Goal: Task Accomplishment & Management: Use online tool/utility

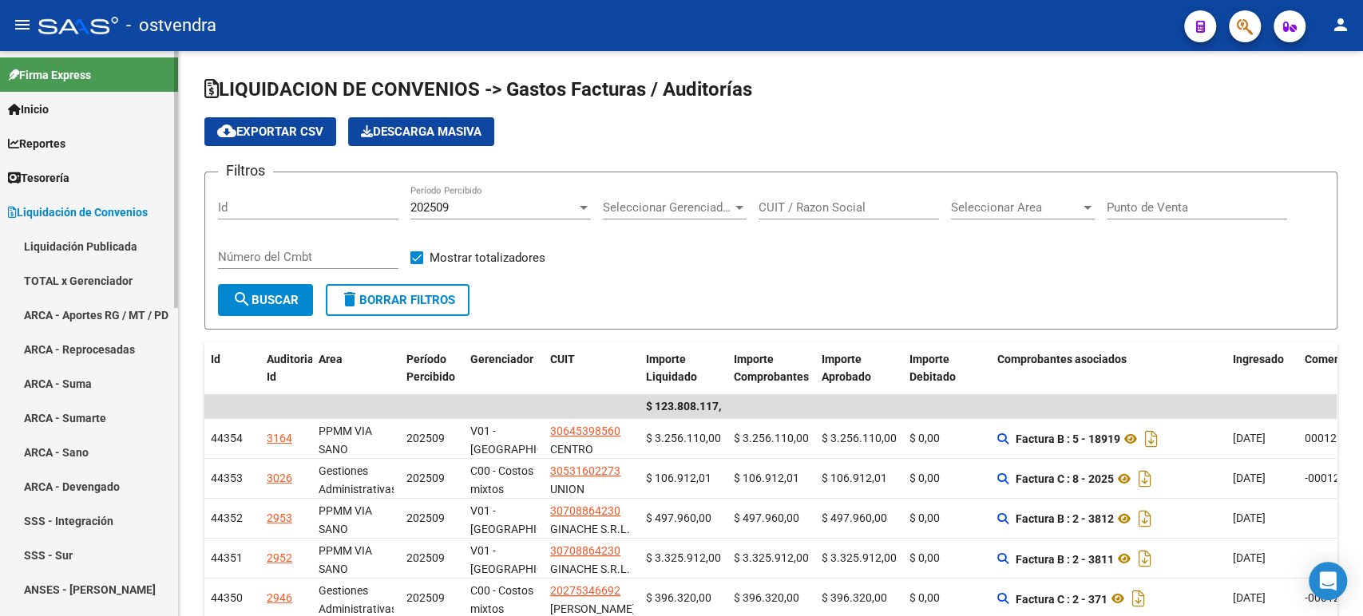
click at [64, 172] on span "Tesorería" at bounding box center [38, 178] width 61 height 18
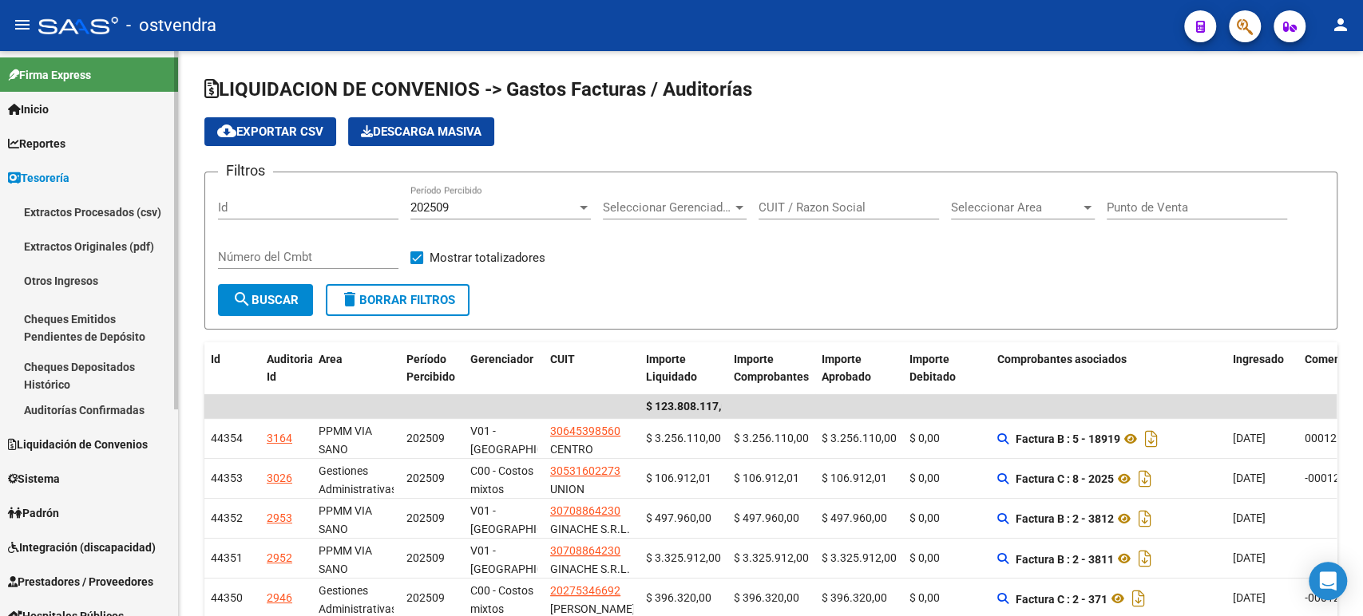
click at [64, 404] on link "Auditorías Confirmadas" at bounding box center [89, 410] width 178 height 34
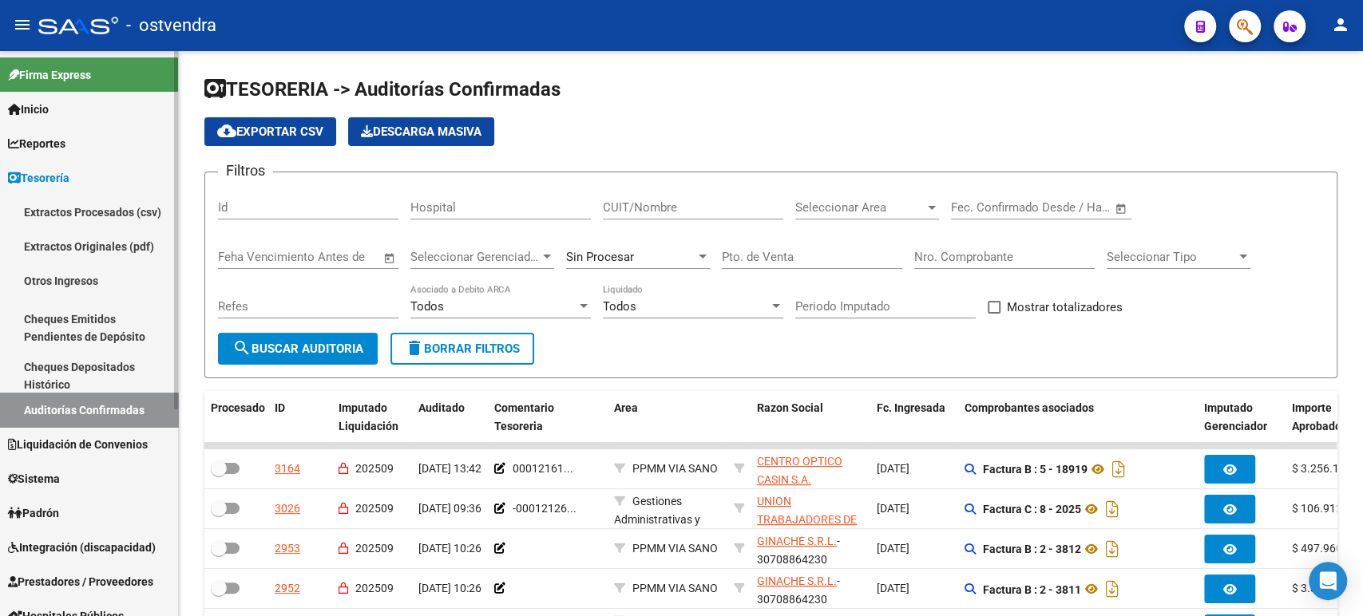
click at [57, 446] on span "Liquidación de Convenios" at bounding box center [78, 445] width 140 height 18
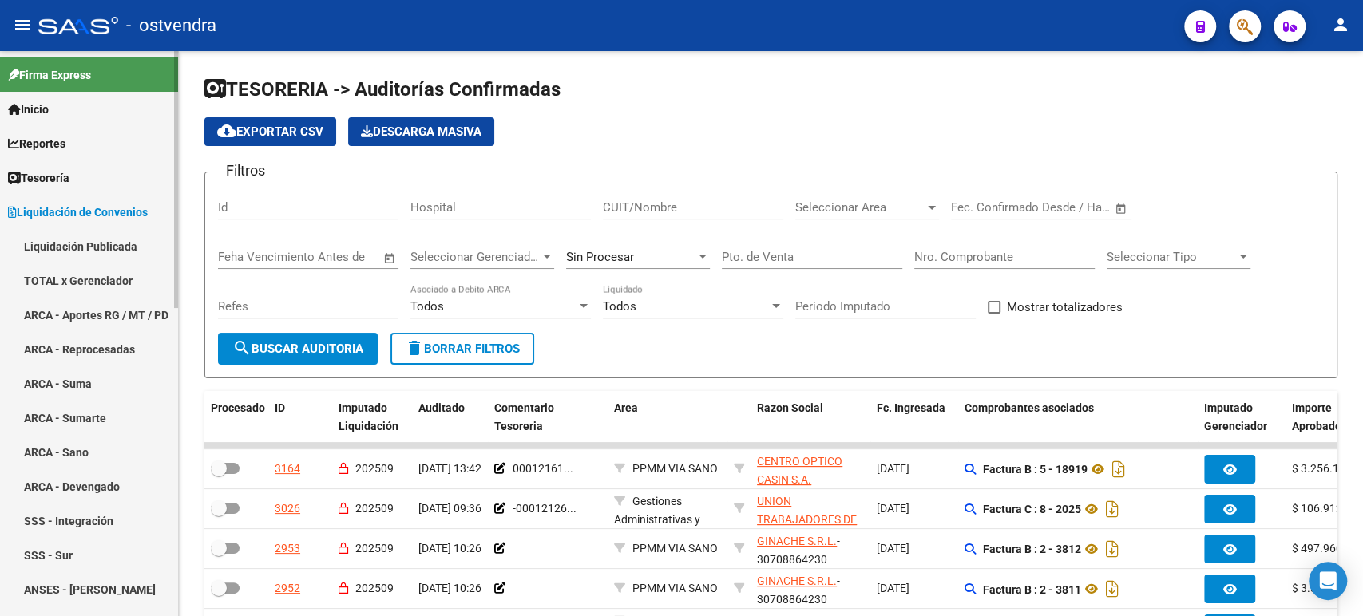
click at [70, 278] on link "TOTAL x Gerenciador" at bounding box center [89, 281] width 178 height 34
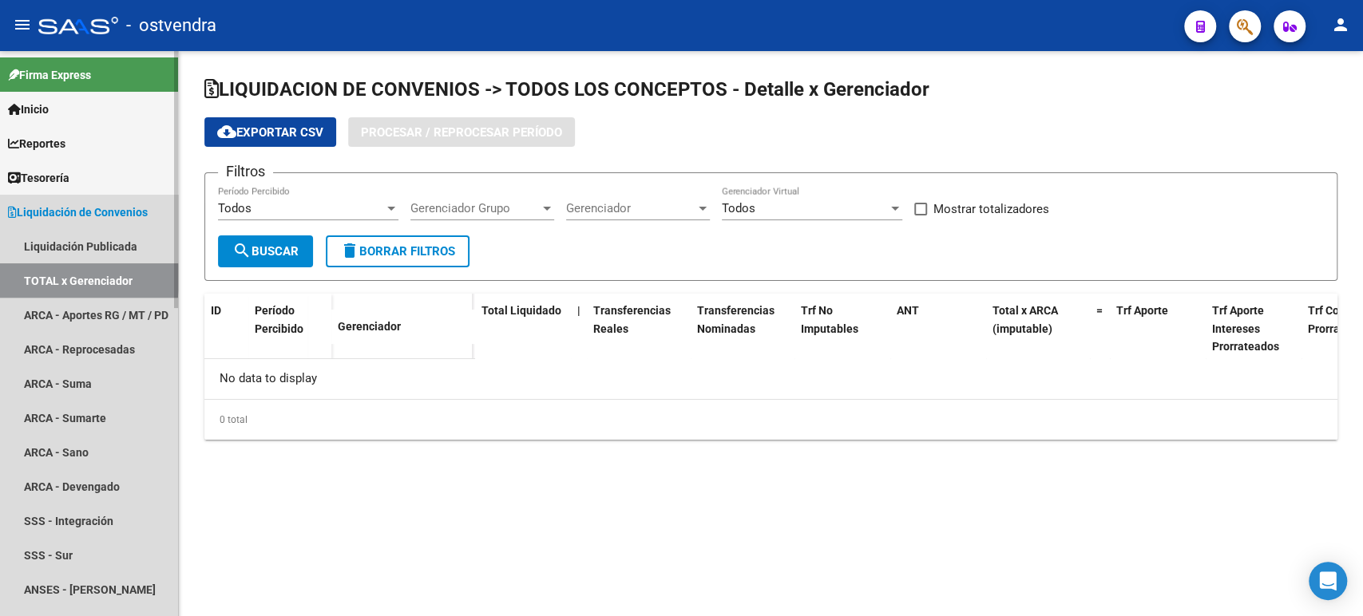
checkbox input "true"
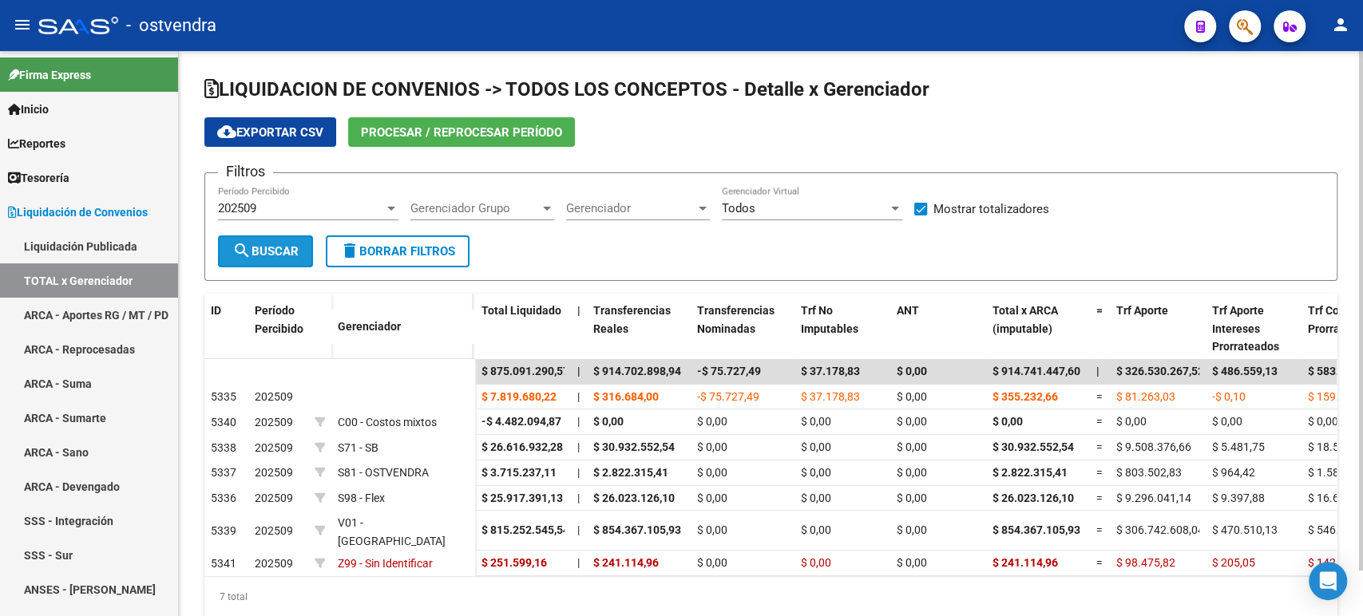
click at [247, 247] on mat-icon "search" at bounding box center [241, 250] width 19 height 19
click at [274, 252] on span "search Buscar" at bounding box center [265, 251] width 66 height 14
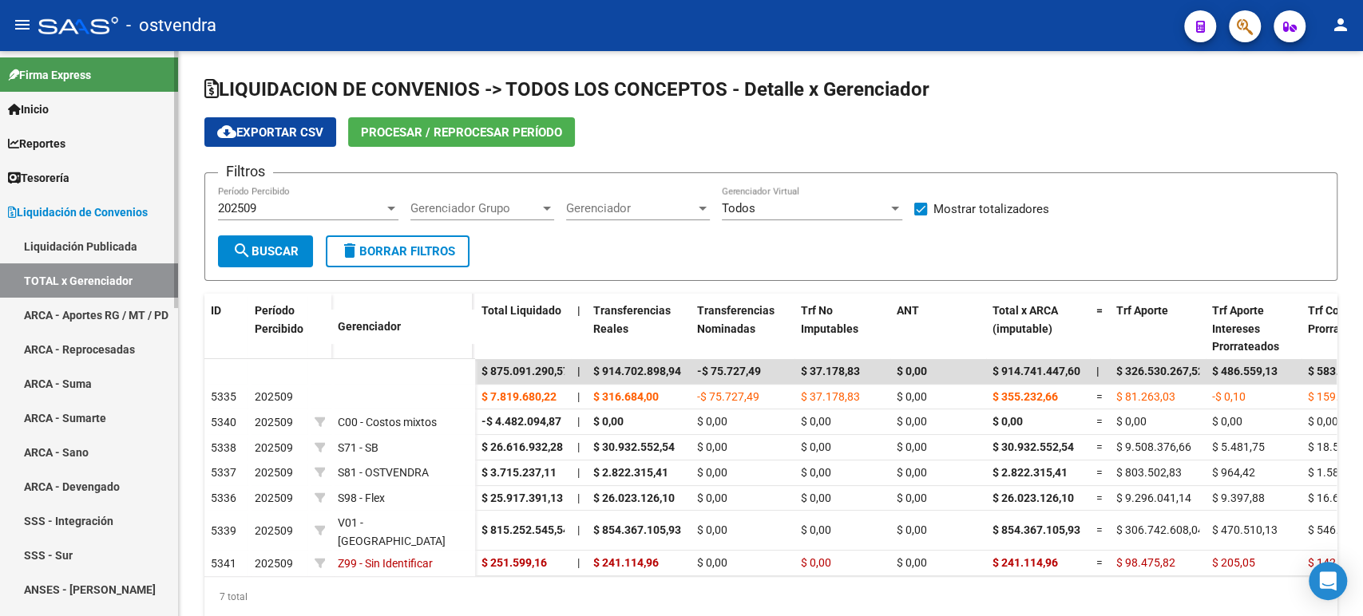
click at [69, 174] on span "Tesorería" at bounding box center [38, 178] width 61 height 18
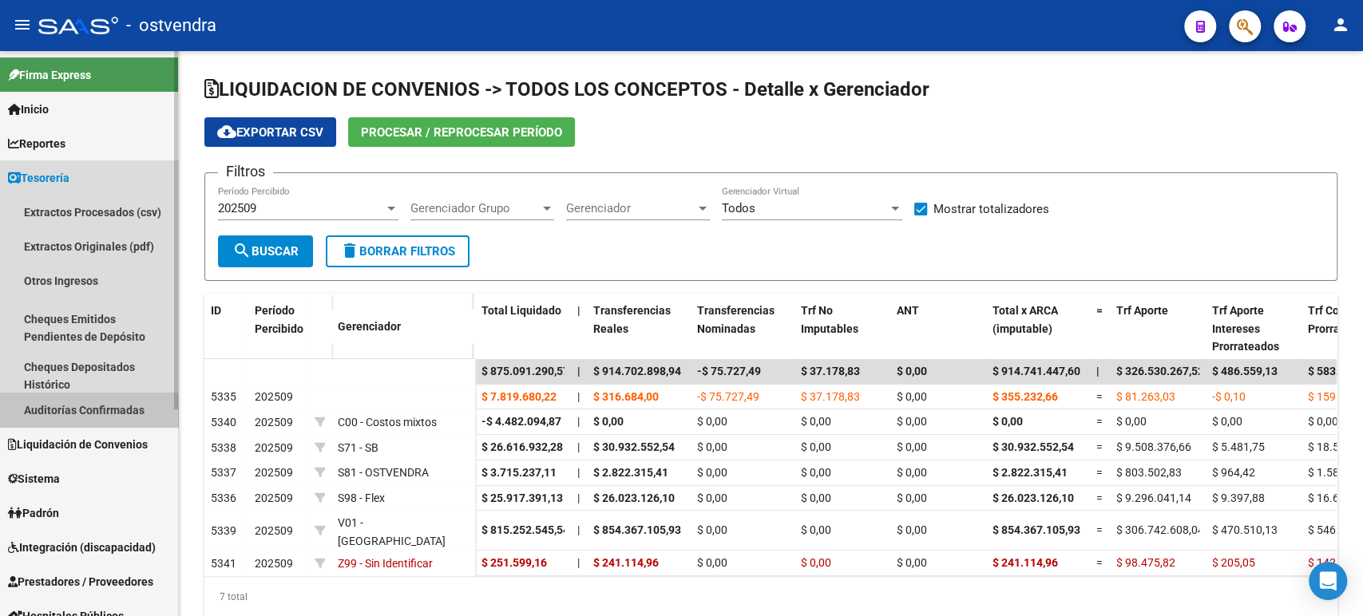
click at [62, 420] on link "Auditorías Confirmadas" at bounding box center [89, 410] width 178 height 34
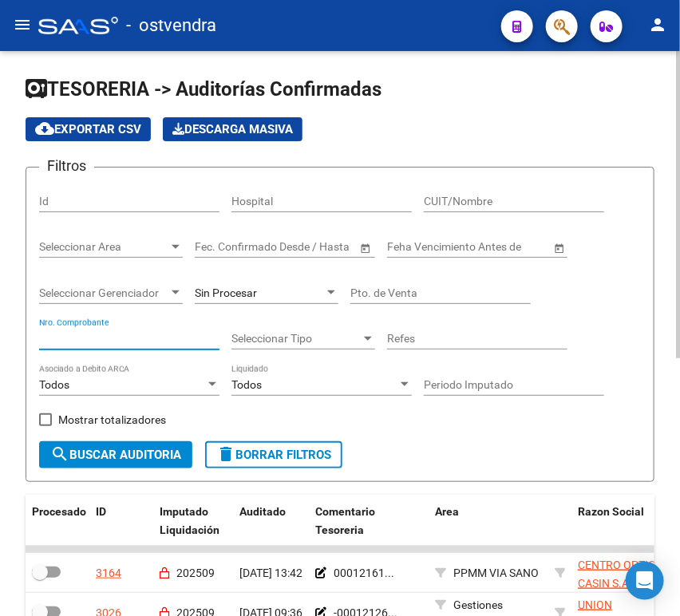
click at [85, 344] on input "Nro. Comprobante" at bounding box center [129, 339] width 180 height 14
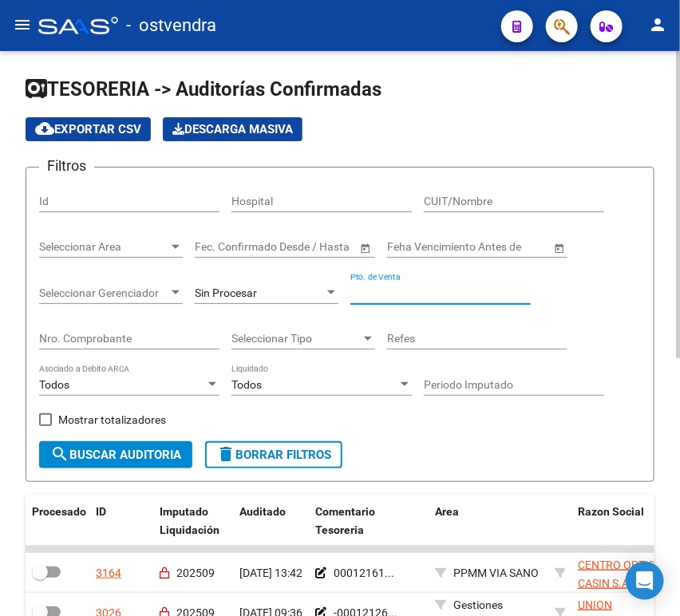
click at [411, 293] on input "Pto. de Venta" at bounding box center [441, 294] width 180 height 14
click at [172, 338] on input "Nro. Comprobante" at bounding box center [129, 339] width 180 height 14
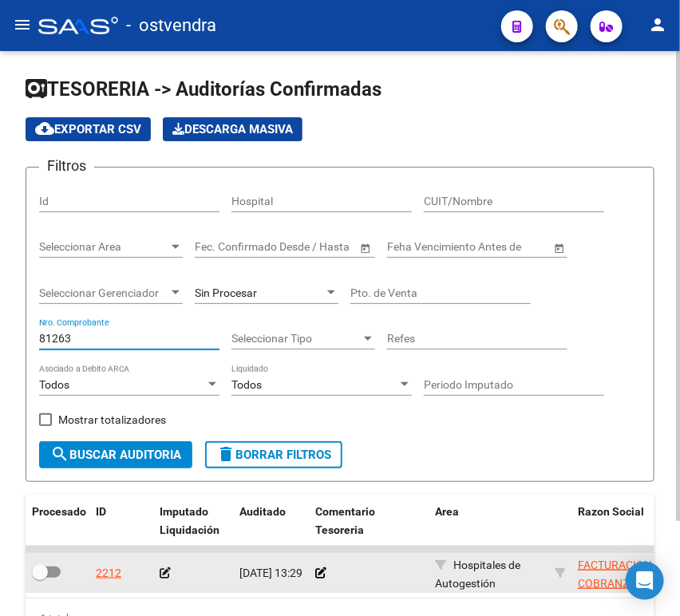
type input "81263"
click at [165, 573] on icon at bounding box center [165, 573] width 11 height 11
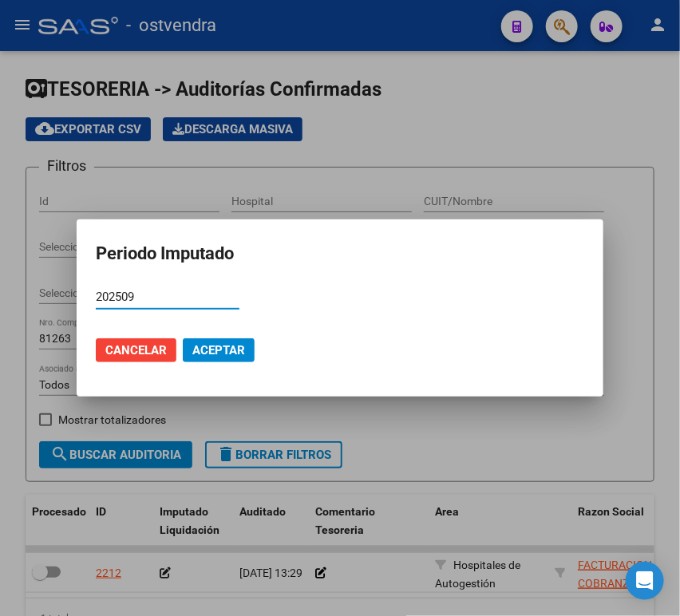
type input "202509"
click at [224, 351] on span "Aceptar" at bounding box center [218, 350] width 53 height 14
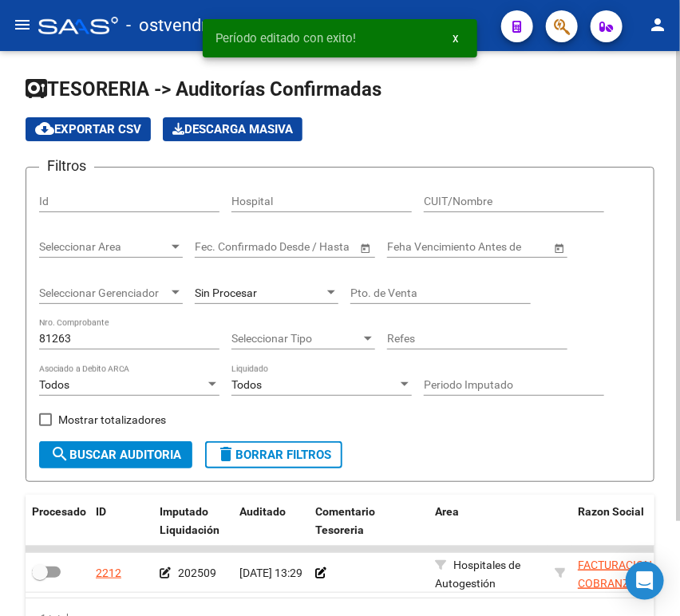
click at [87, 341] on input "81263" at bounding box center [129, 339] width 180 height 14
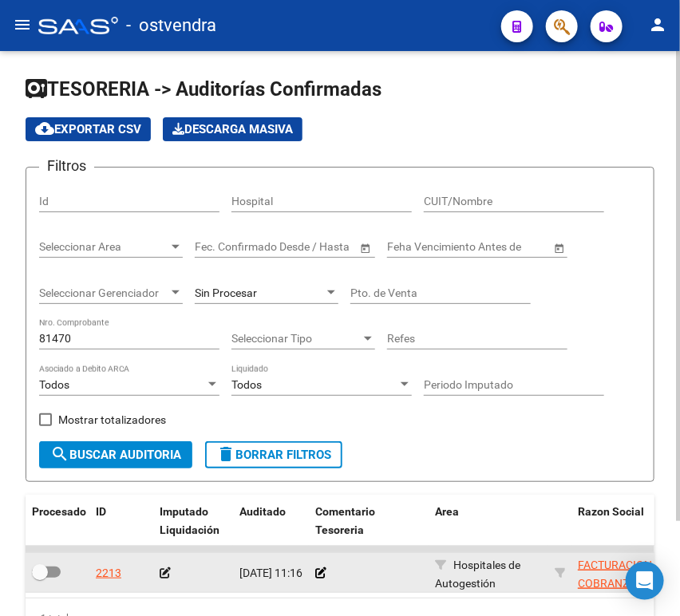
click at [167, 578] on icon at bounding box center [165, 573] width 11 height 11
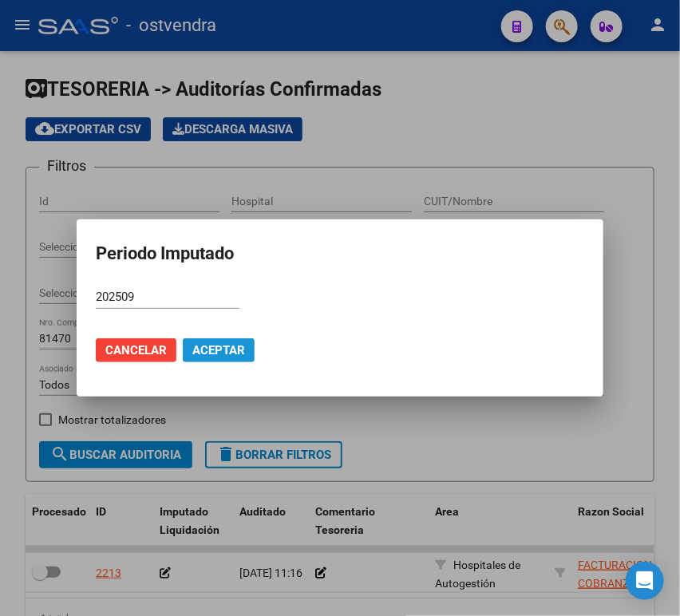
click at [209, 351] on span "Aceptar" at bounding box center [218, 350] width 53 height 14
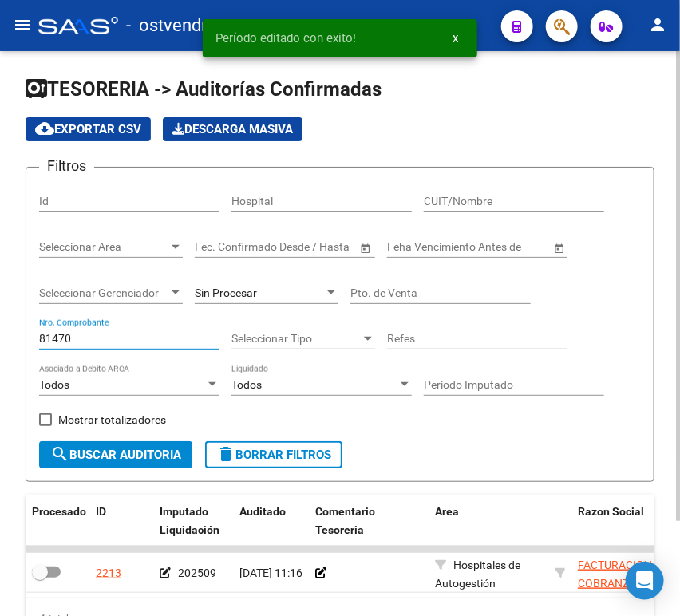
drag, startPoint x: 93, startPoint y: 338, endPoint x: 0, endPoint y: 337, distance: 92.6
click at [6, 339] on div "TESORERIA -> Auditorías Confirmadas cloud_download Exportar CSV Descarga Masiva…" at bounding box center [340, 383] width 680 height 664
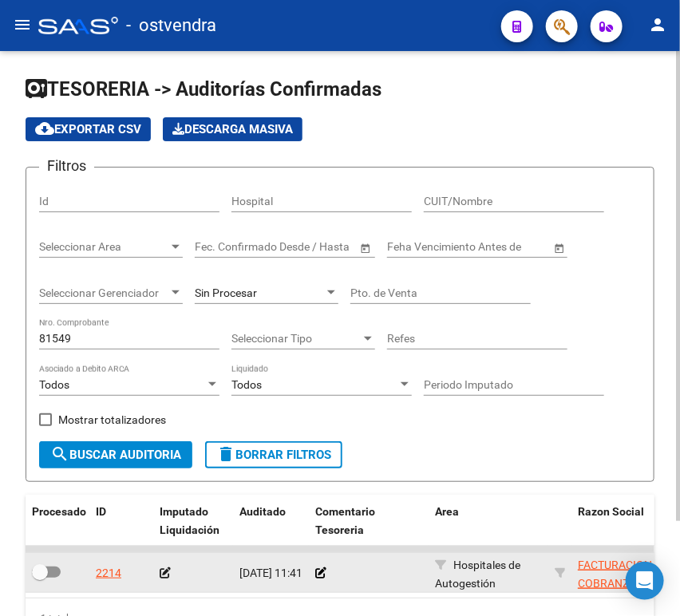
click at [171, 576] on div at bounding box center [193, 574] width 67 height 18
click at [168, 575] on icon at bounding box center [165, 573] width 11 height 11
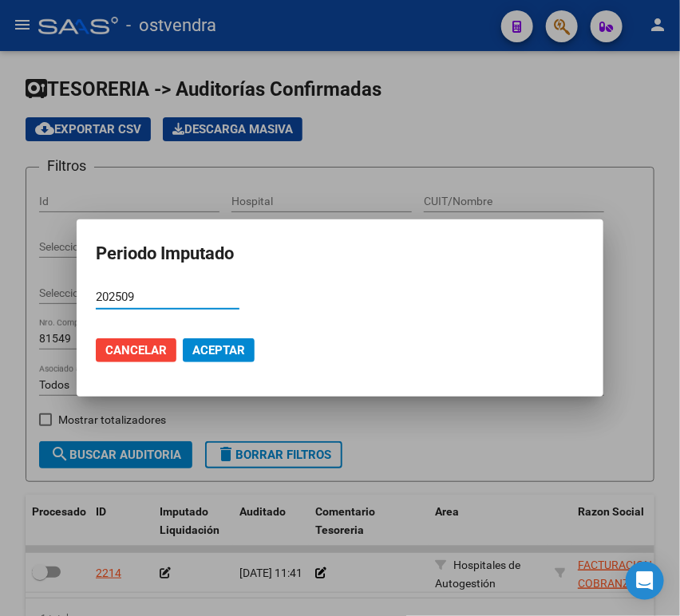
click at [200, 352] on span "Aceptar" at bounding box center [218, 350] width 53 height 14
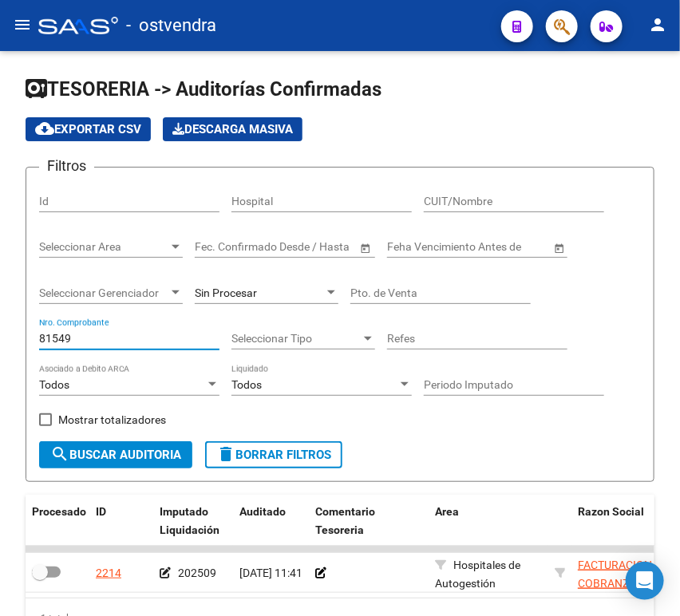
drag, startPoint x: 154, startPoint y: 339, endPoint x: -1, endPoint y: 350, distance: 155.3
click at [0, 350] on html "menu - ostvendra person Firma Express Inicio Calendario SSS Instructivos Contac…" at bounding box center [340, 308] width 680 height 616
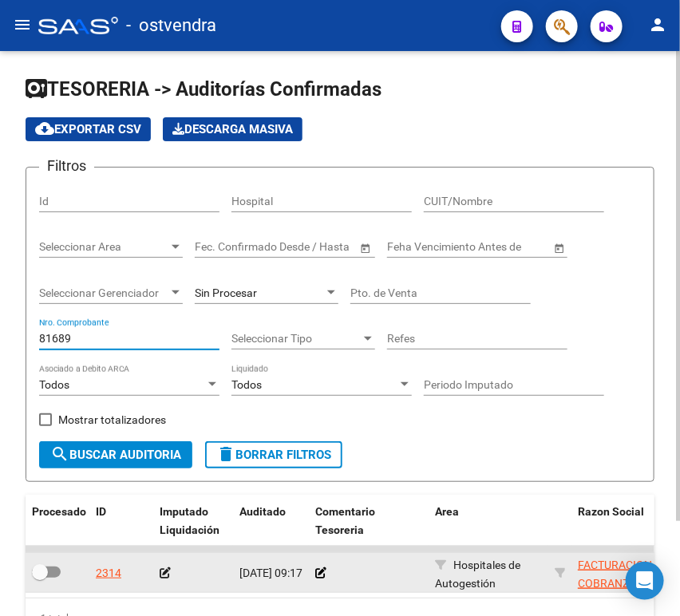
click at [168, 573] on icon at bounding box center [165, 573] width 11 height 11
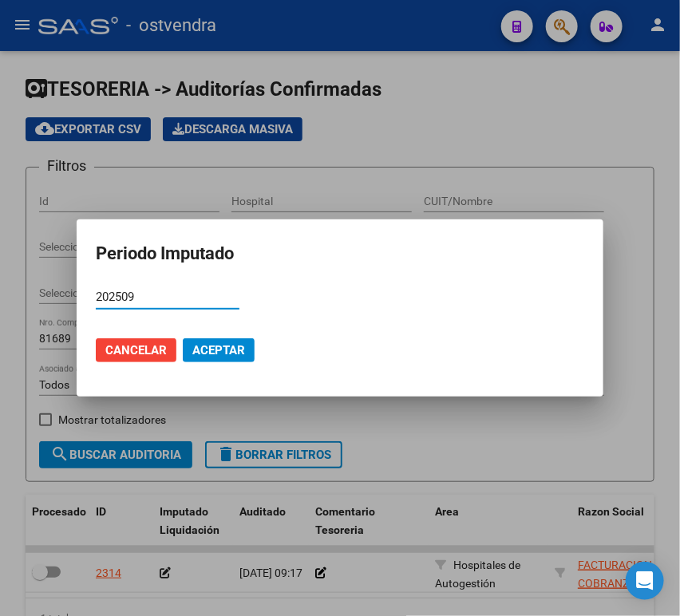
click at [224, 339] on button "Aceptar" at bounding box center [219, 351] width 72 height 24
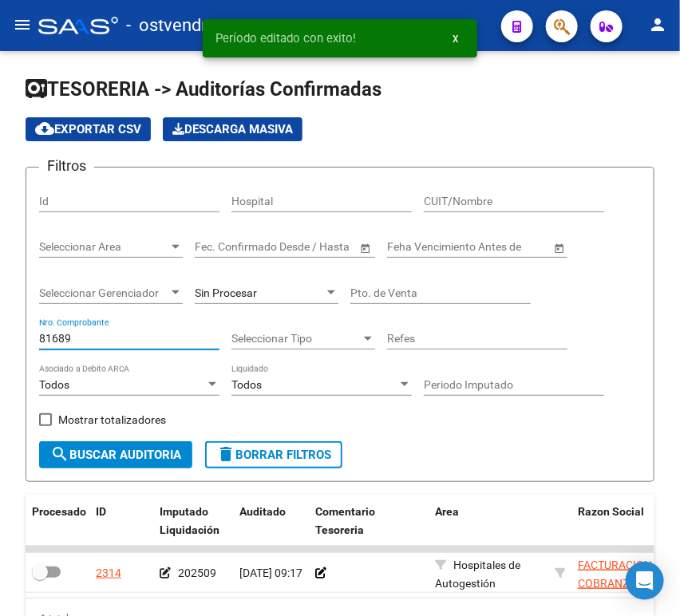
drag, startPoint x: 100, startPoint y: 336, endPoint x: -1, endPoint y: 343, distance: 100.8
click at [0, 343] on html "menu - ostvendra person Firma Express Inicio Calendario SSS Instructivos Contac…" at bounding box center [340, 308] width 680 height 616
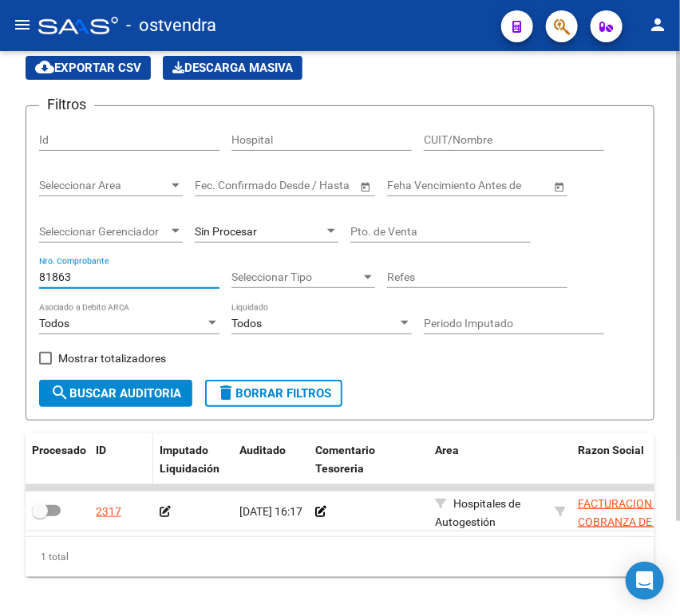
scroll to position [89, 0]
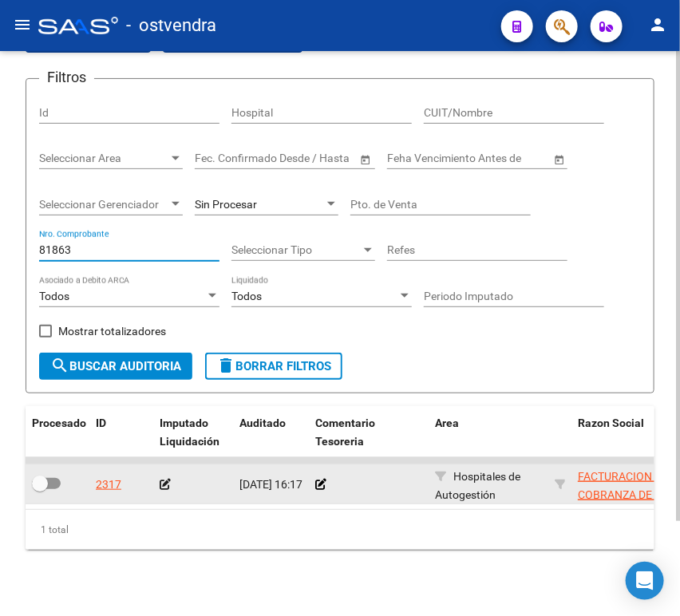
click at [164, 484] on icon at bounding box center [165, 484] width 11 height 11
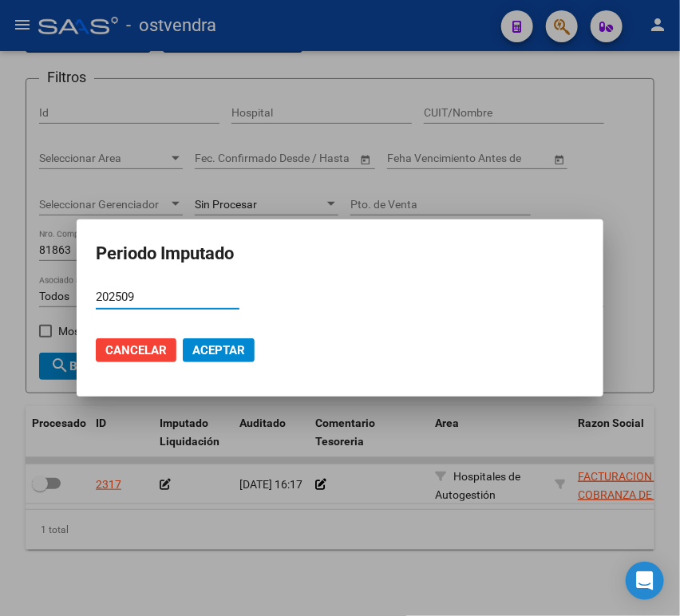
click at [213, 367] on mat-dialog-actions "Cancelar Aceptar" at bounding box center [340, 350] width 489 height 54
click at [215, 353] on span "Aceptar" at bounding box center [218, 350] width 53 height 14
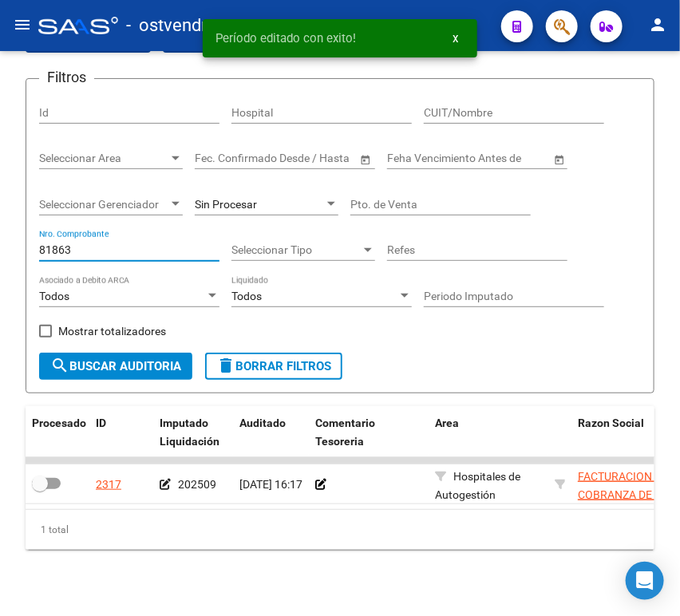
drag, startPoint x: 96, startPoint y: 248, endPoint x: -1, endPoint y: 248, distance: 96.6
click at [0, 248] on html "menu - ostvendra person Firma Express Inicio Calendario SSS Instructivos Contac…" at bounding box center [340, 308] width 680 height 616
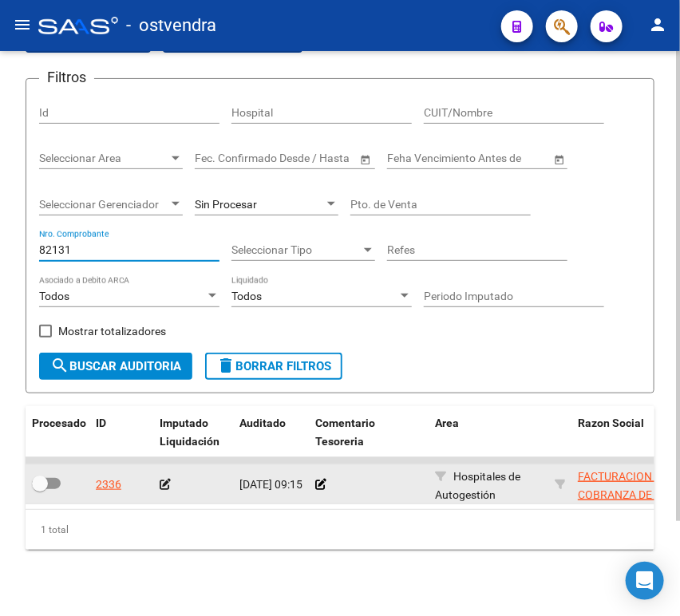
click at [170, 484] on icon at bounding box center [165, 484] width 11 height 11
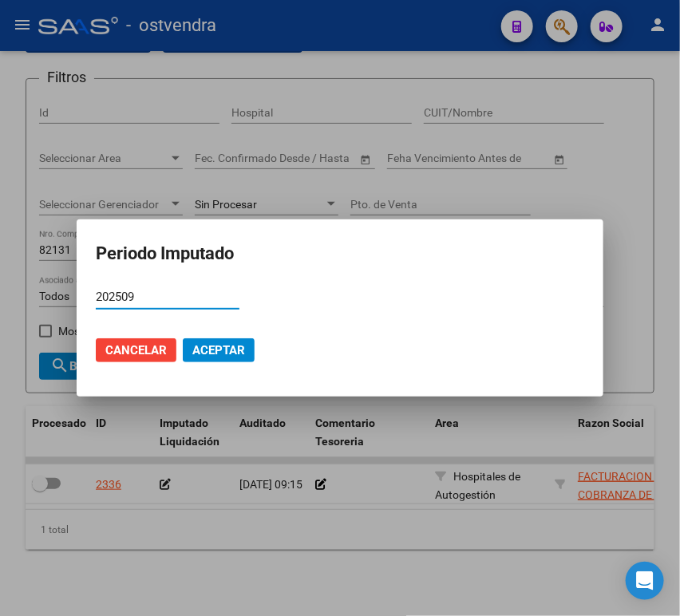
click at [217, 348] on span "Aceptar" at bounding box center [218, 350] width 53 height 14
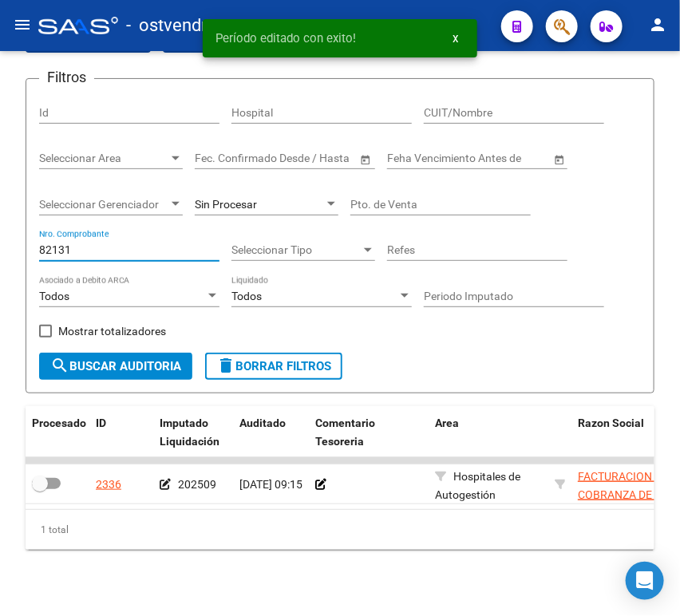
drag, startPoint x: 85, startPoint y: 250, endPoint x: -1, endPoint y: 244, distance: 85.7
click at [0, 244] on html "menu - ostvendra person Firma Express Inicio Calendario SSS Instructivos Contac…" at bounding box center [340, 308] width 680 height 616
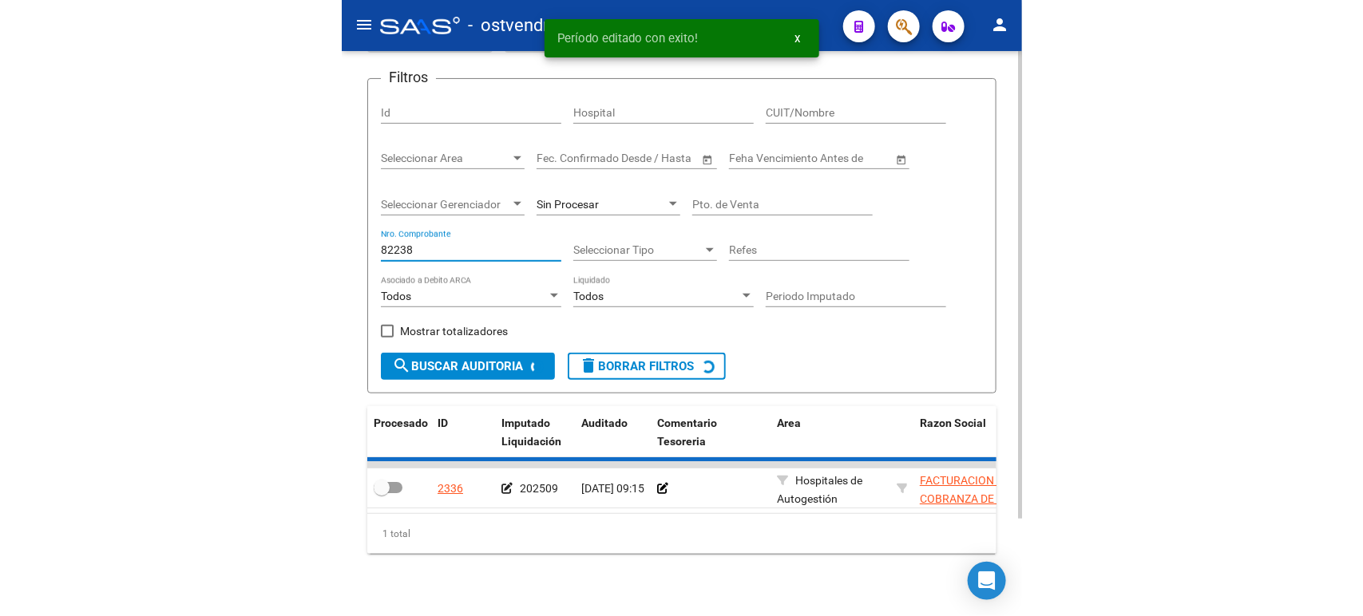
scroll to position [88, 0]
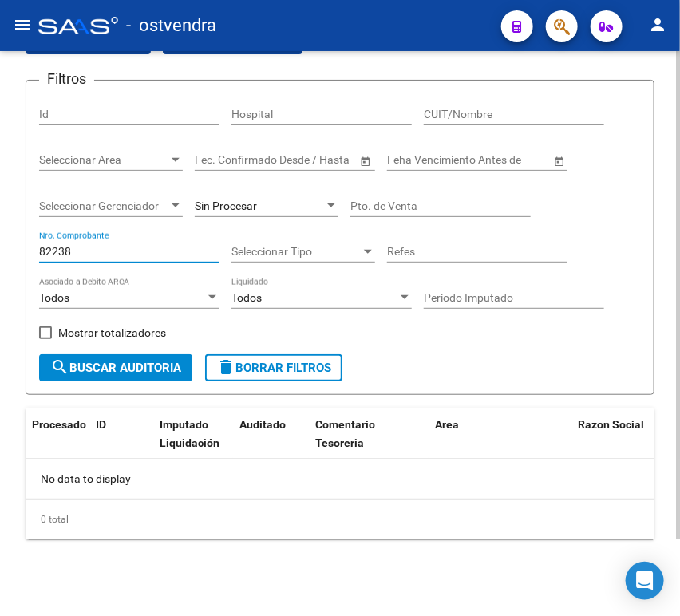
type input "82238"
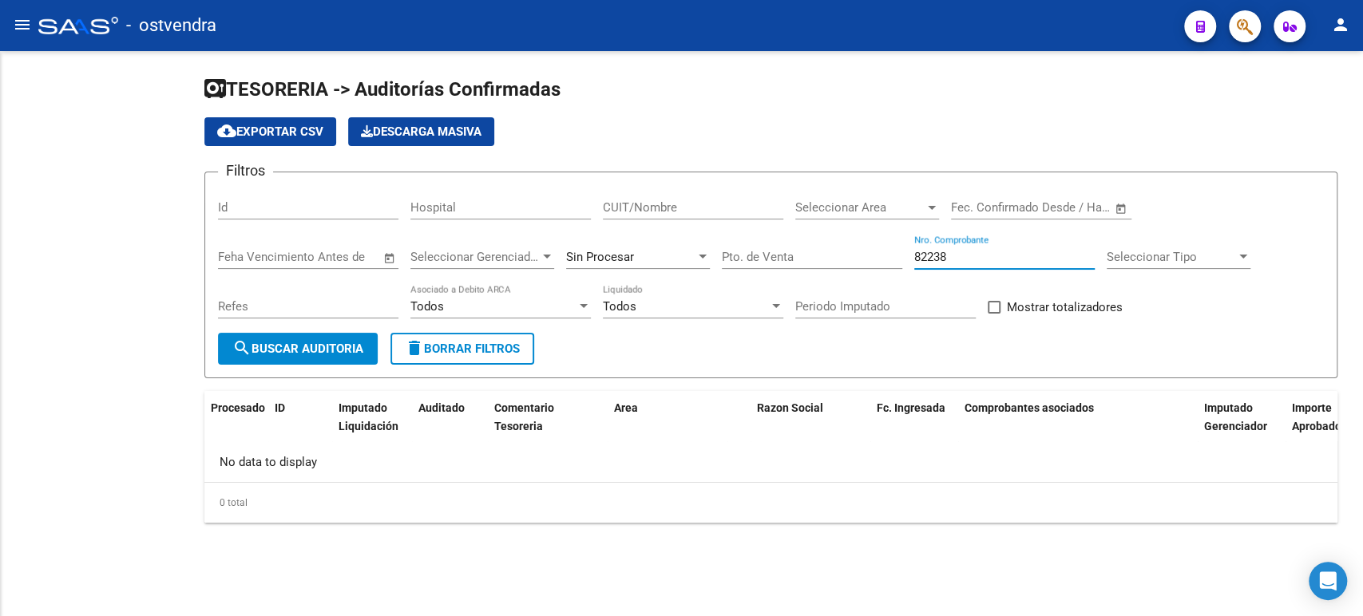
scroll to position [0, 0]
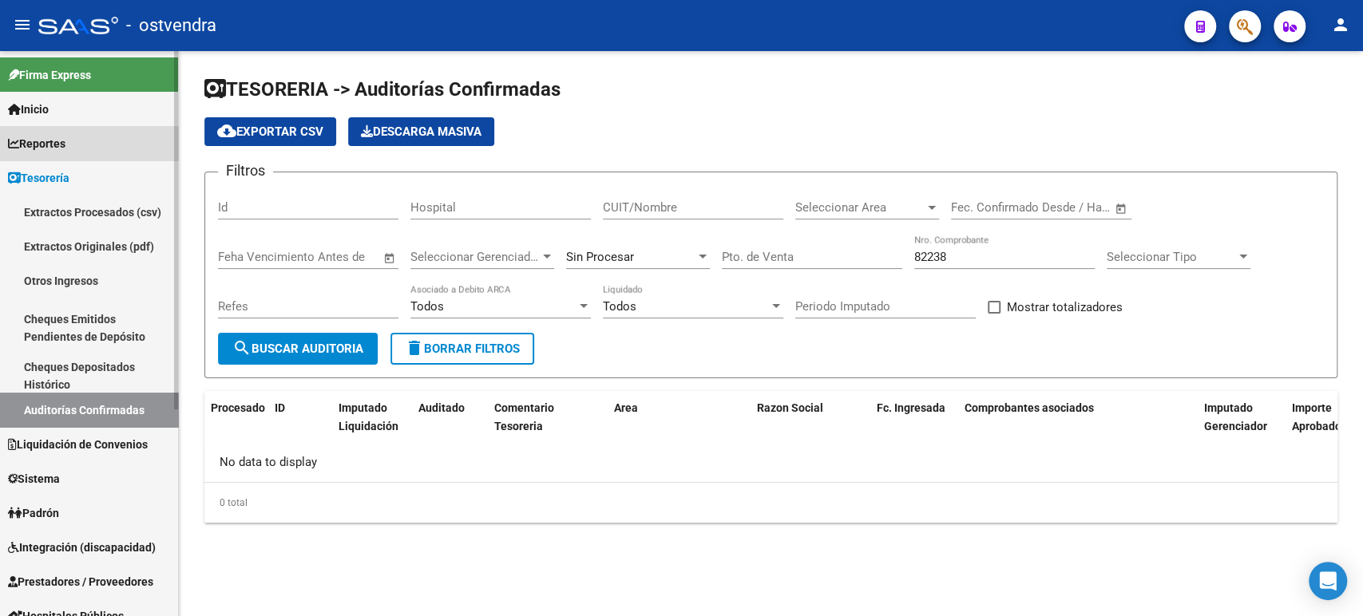
click at [93, 150] on link "Reportes" at bounding box center [89, 143] width 178 height 34
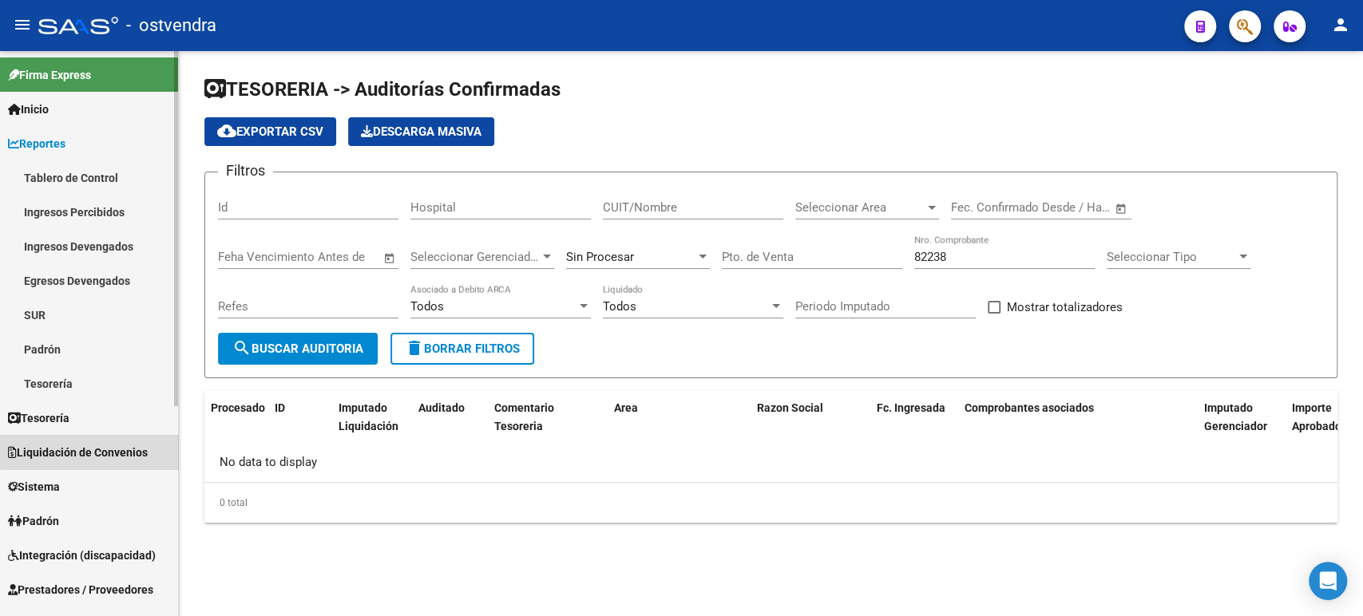
click at [100, 444] on span "Liquidación de Convenios" at bounding box center [78, 453] width 140 height 18
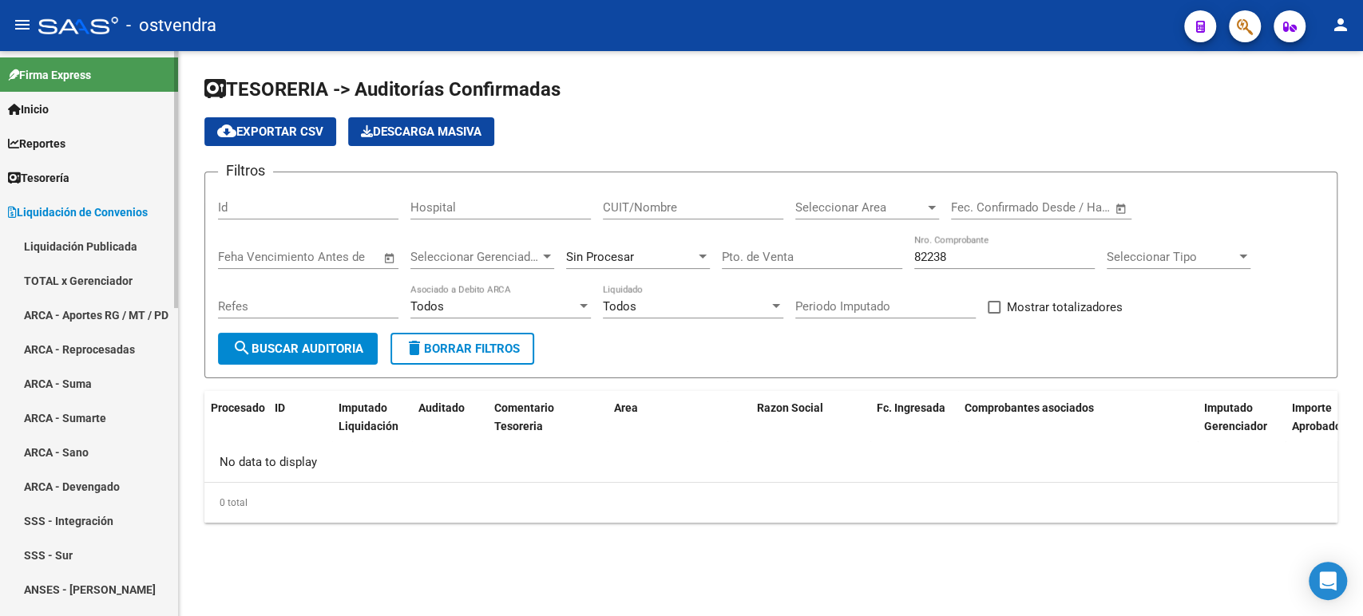
click at [89, 275] on link "TOTAL x Gerenciador" at bounding box center [89, 281] width 178 height 34
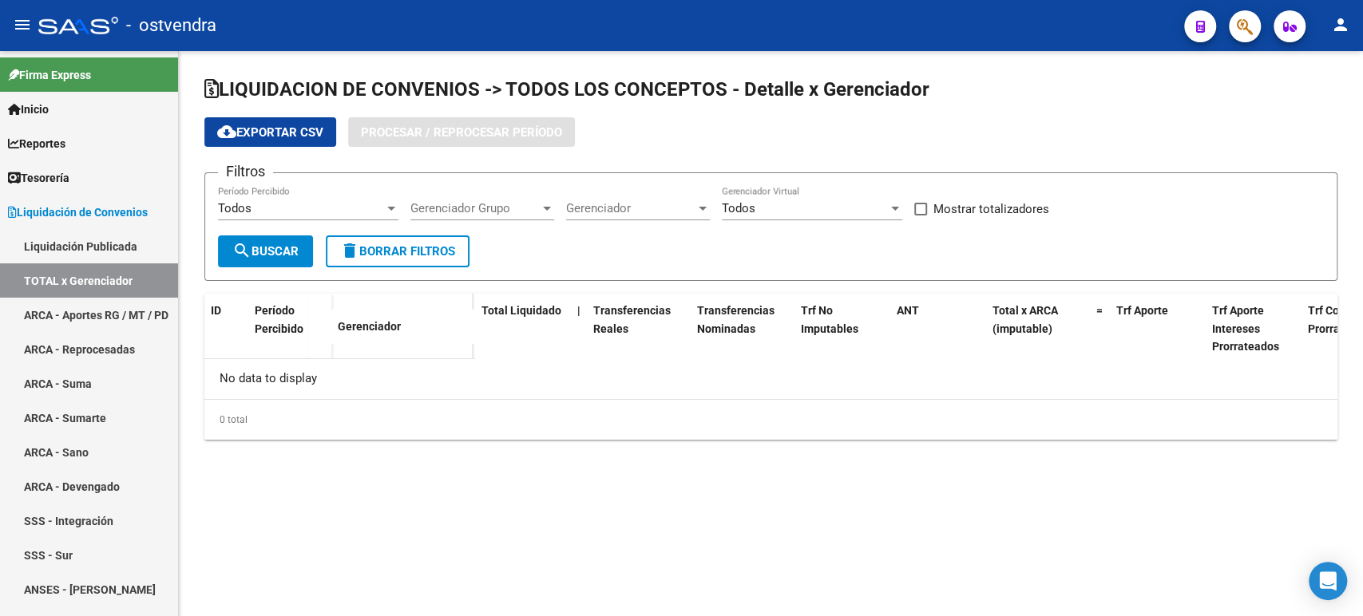
checkbox input "true"
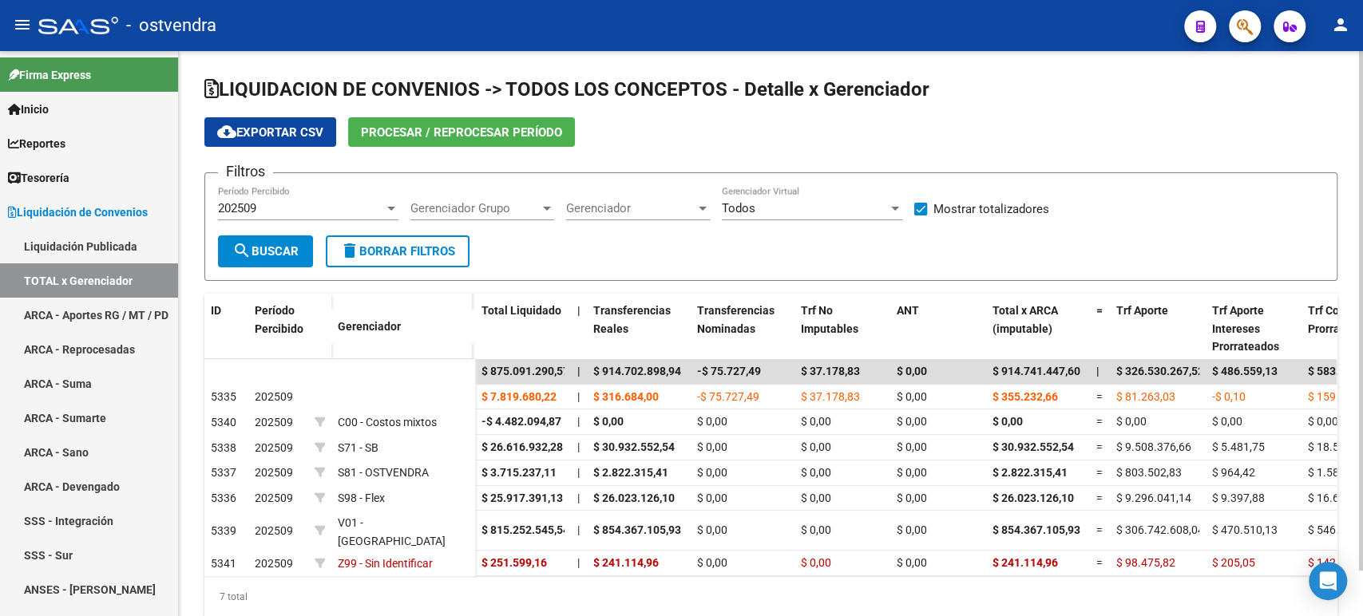
click at [450, 139] on button "Procesar / Reprocesar período" at bounding box center [461, 132] width 227 height 30
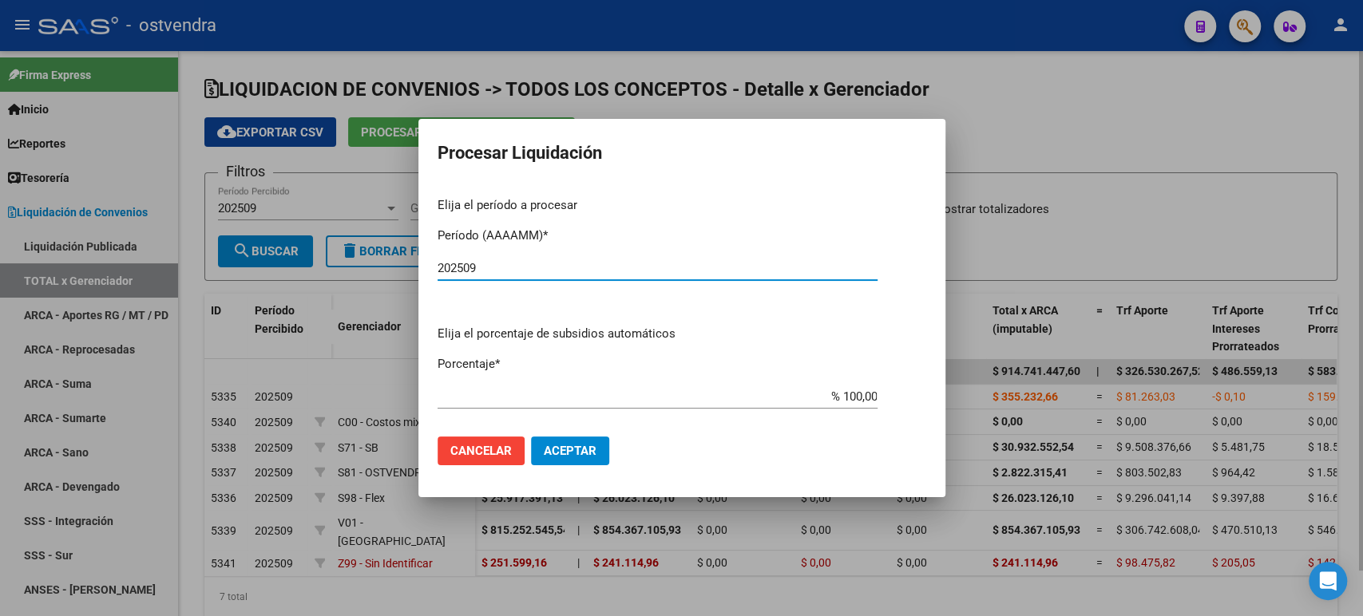
type input "202509"
click at [593, 439] on button "Aceptar" at bounding box center [570, 451] width 78 height 29
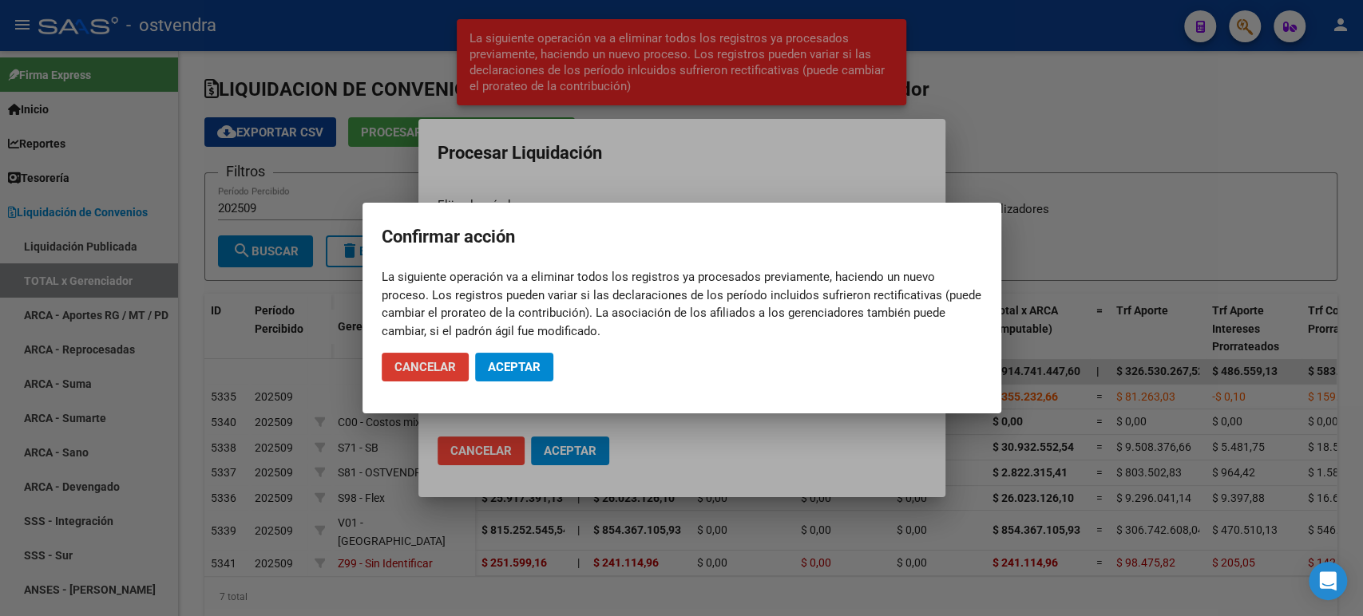
click at [524, 363] on span "Aceptar" at bounding box center [514, 367] width 53 height 14
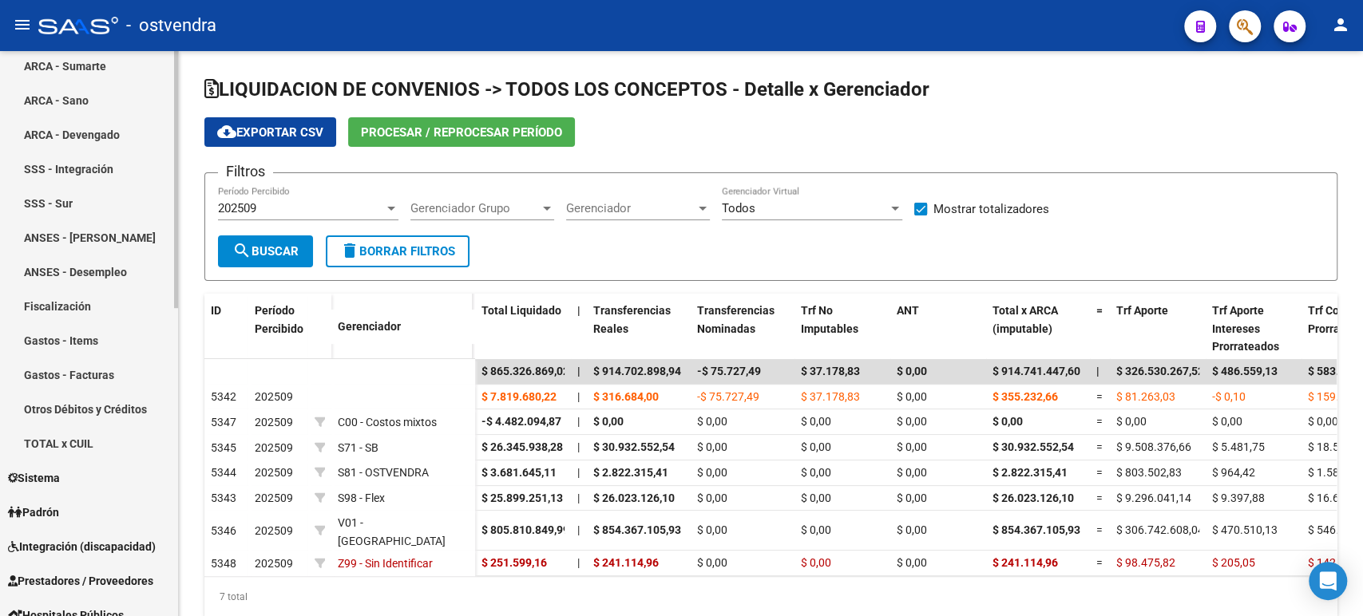
scroll to position [355, 0]
click at [106, 363] on link "Gastos - Facturas" at bounding box center [89, 372] width 178 height 34
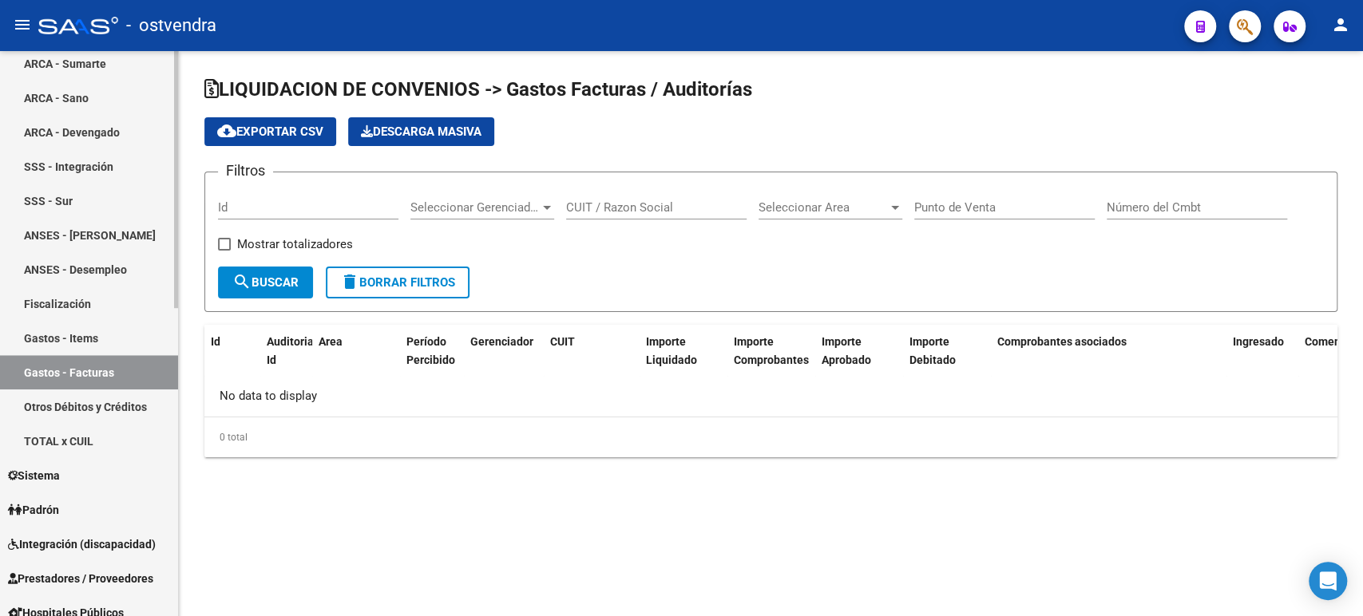
checkbox input "true"
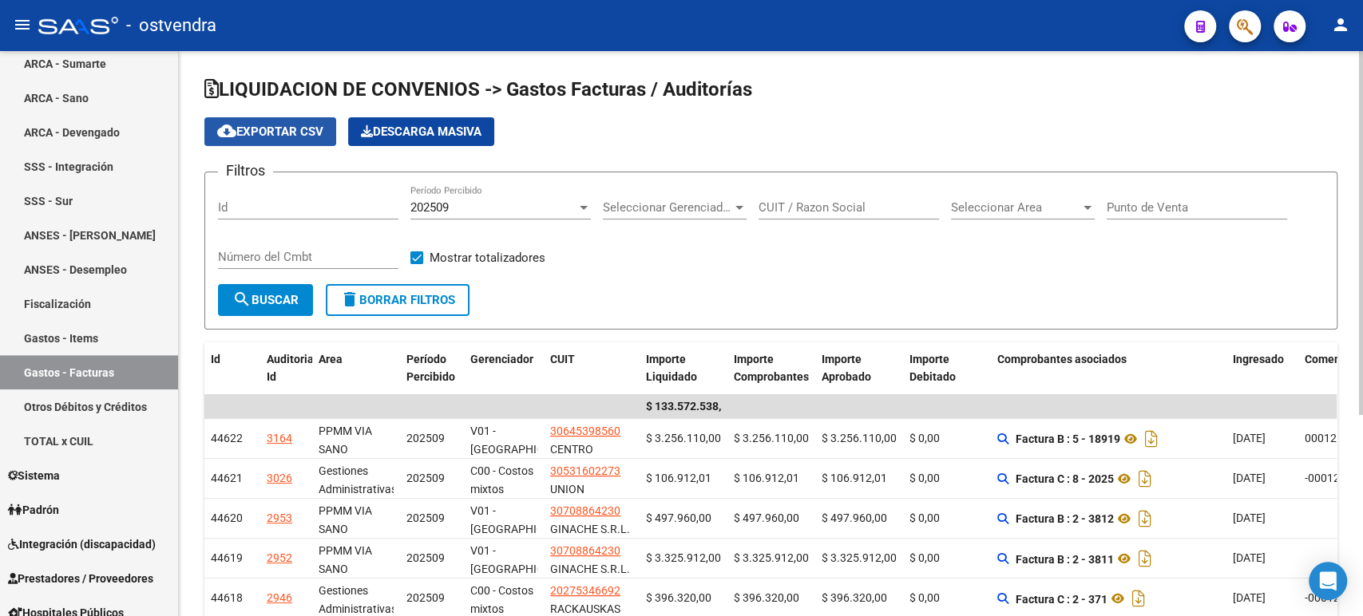
click at [307, 129] on span "cloud_download Exportar CSV" at bounding box center [270, 132] width 106 height 14
